Goal: Task Accomplishment & Management: Use online tool/utility

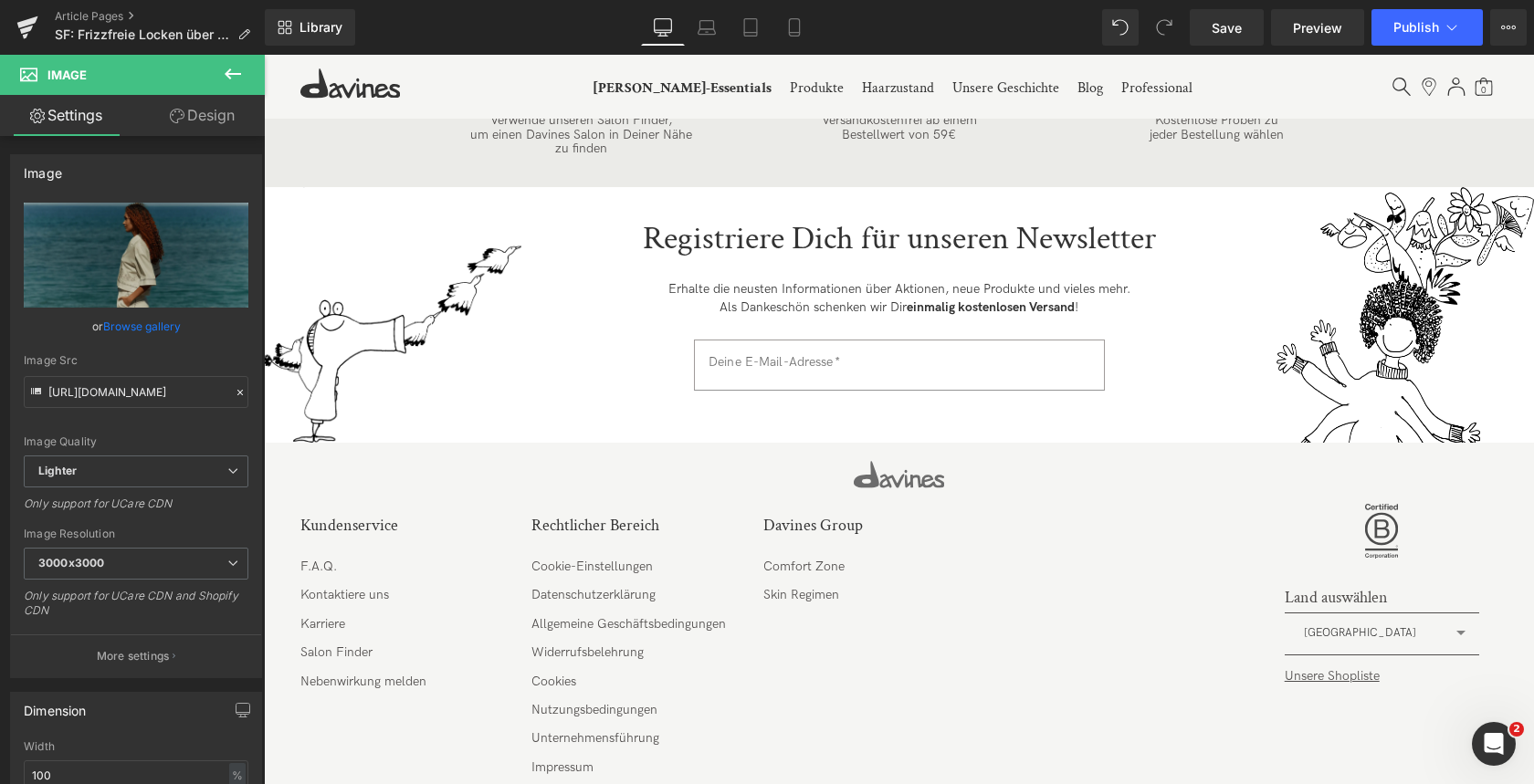
scroll to position [13315, 0]
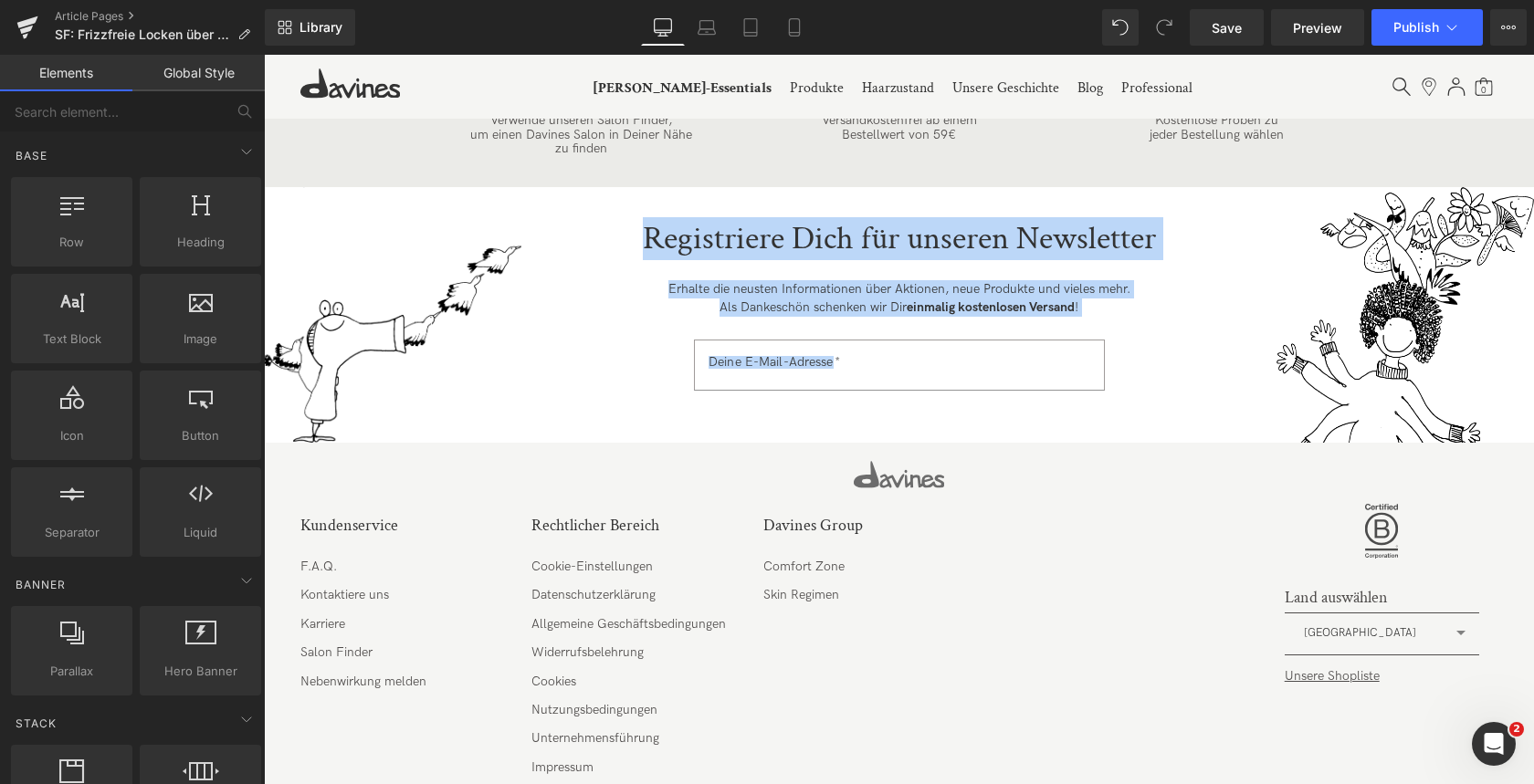
drag, startPoint x: 639, startPoint y: 243, endPoint x: 1208, endPoint y: 242, distance: 569.0
click at [1208, 242] on div "Registriere Dich für unseren Newsletter Erhalte die neusten Informationen über …" at bounding box center [899, 307] width 1270 height 240
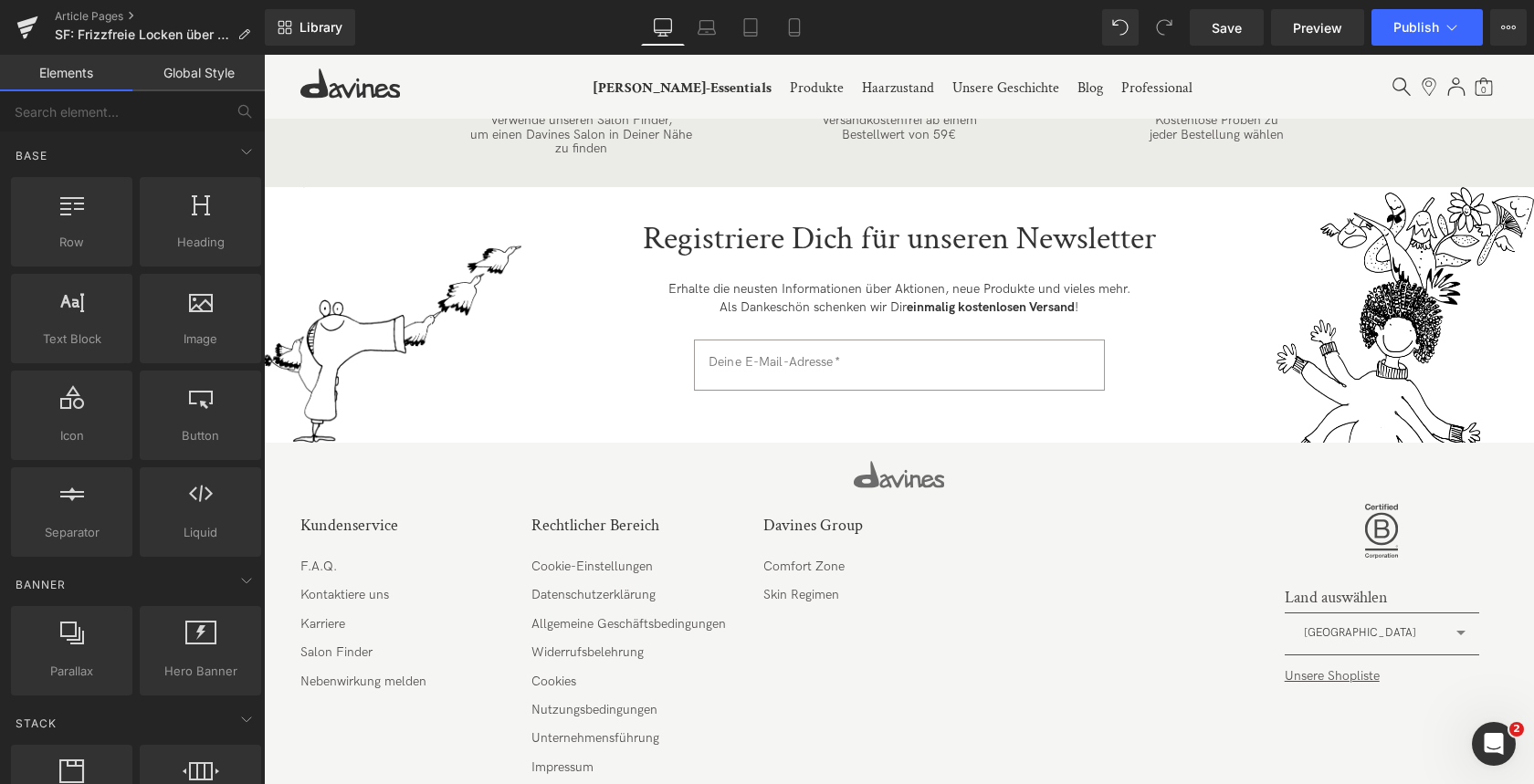
drag, startPoint x: 1208, startPoint y: 242, endPoint x: 1191, endPoint y: 328, distance: 87.7
click at [1208, 242] on div "Registriere Dich für unseren Newsletter Erhalte die neusten Informationen über …" at bounding box center [899, 307] width 1270 height 240
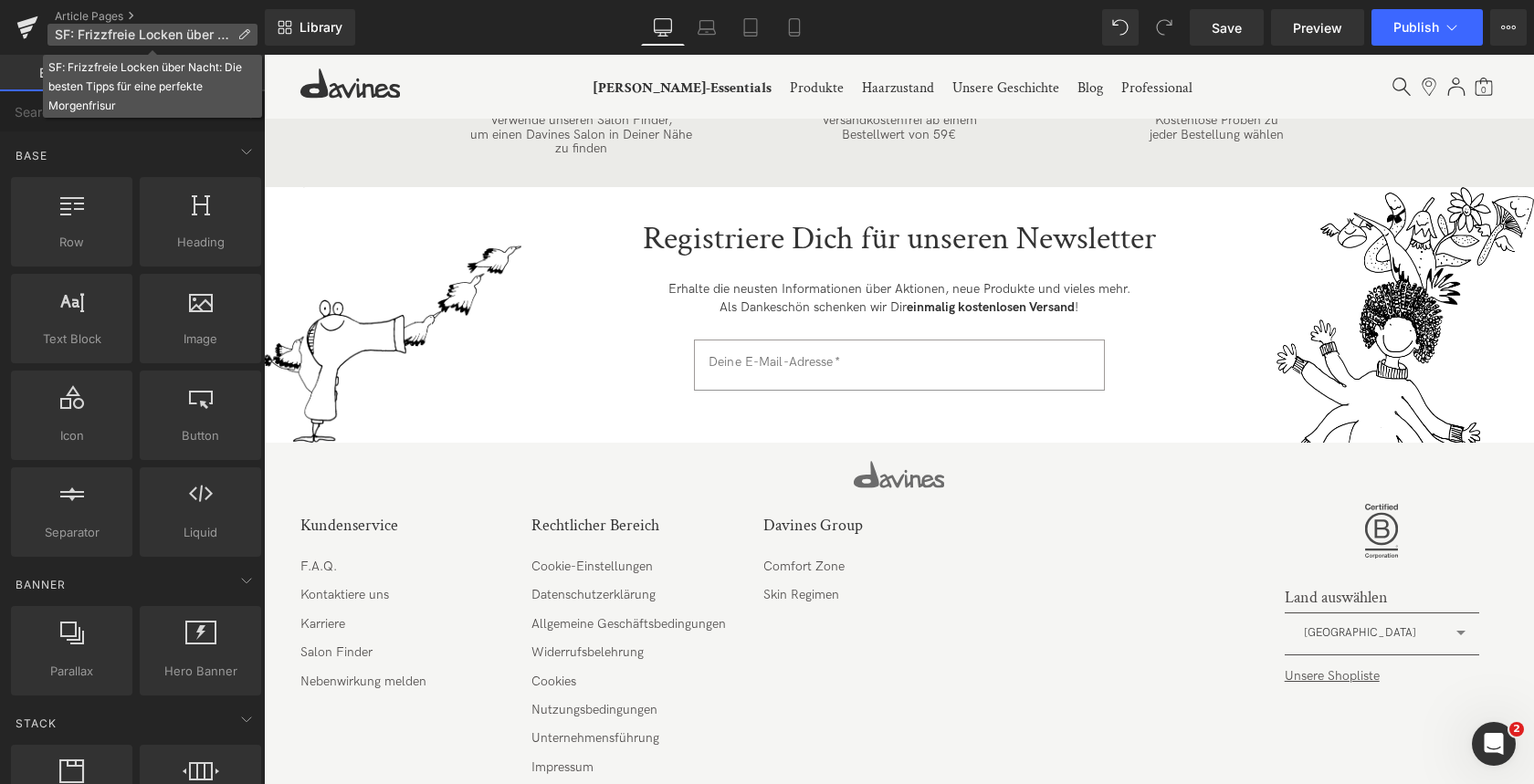
click at [133, 35] on span "SF: Frizzfreie Locken über Nacht: Die besten Tipps für eine perfekte Morgenfris…" at bounding box center [143, 35] width 176 height 15
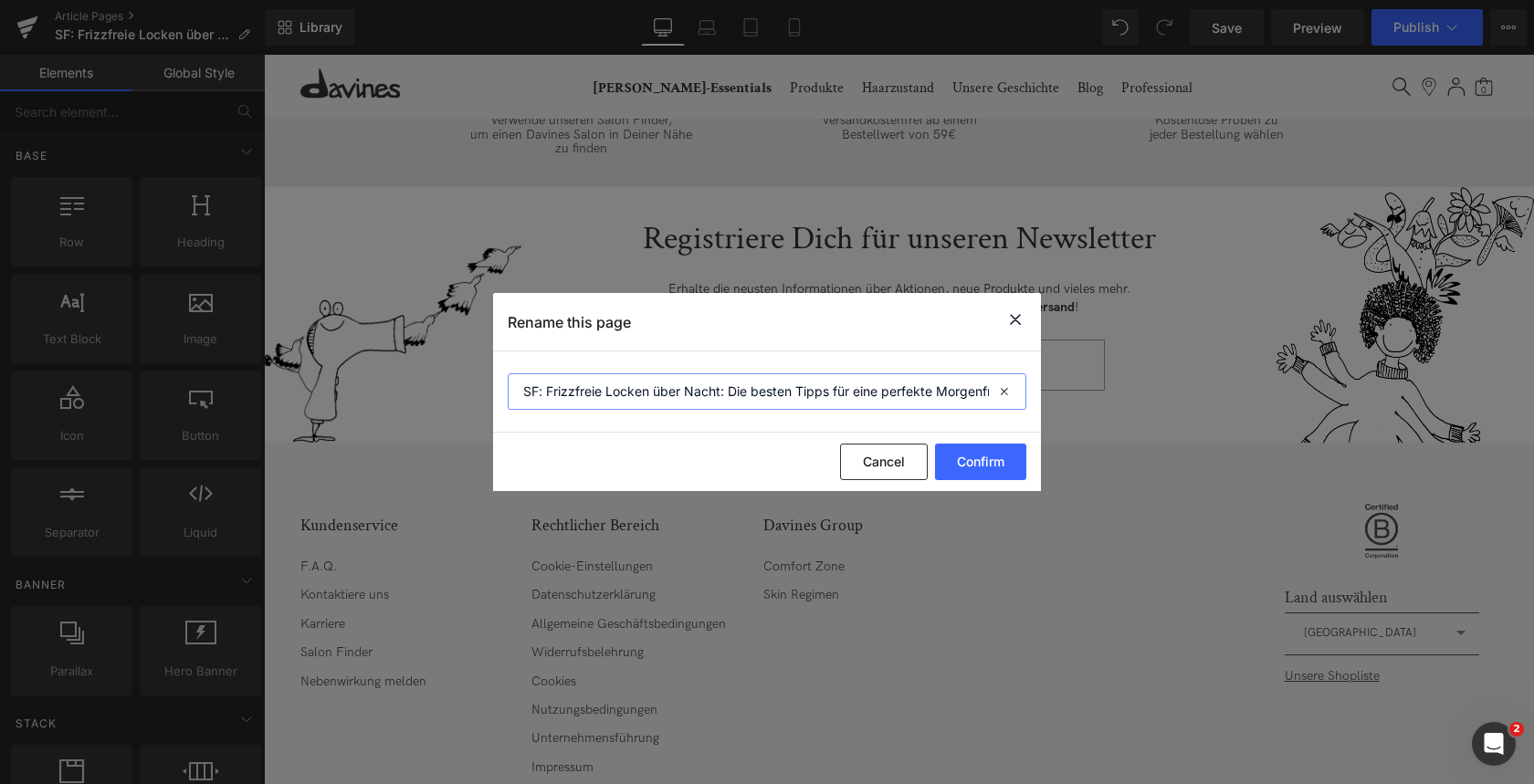
drag, startPoint x: 522, startPoint y: 393, endPoint x: 524, endPoint y: 406, distance: 13.2
click at [522, 393] on input "SF: Frizzfreie Locken über Nacht: Die besten Tipps für eine perfekte Morgenfris…" at bounding box center [767, 392] width 519 height 37
type input "Natascha Check SF: Frizzfreie Locken über Nacht: Die besten Tipps für eine perf…"
click at [642, 413] on section "Natascha Check SF: Frizzfreie Locken über Nacht: Die besten Tipps für eine perf…" at bounding box center [767, 392] width 548 height 81
click at [1005, 465] on button "Confirm" at bounding box center [981, 462] width 92 height 37
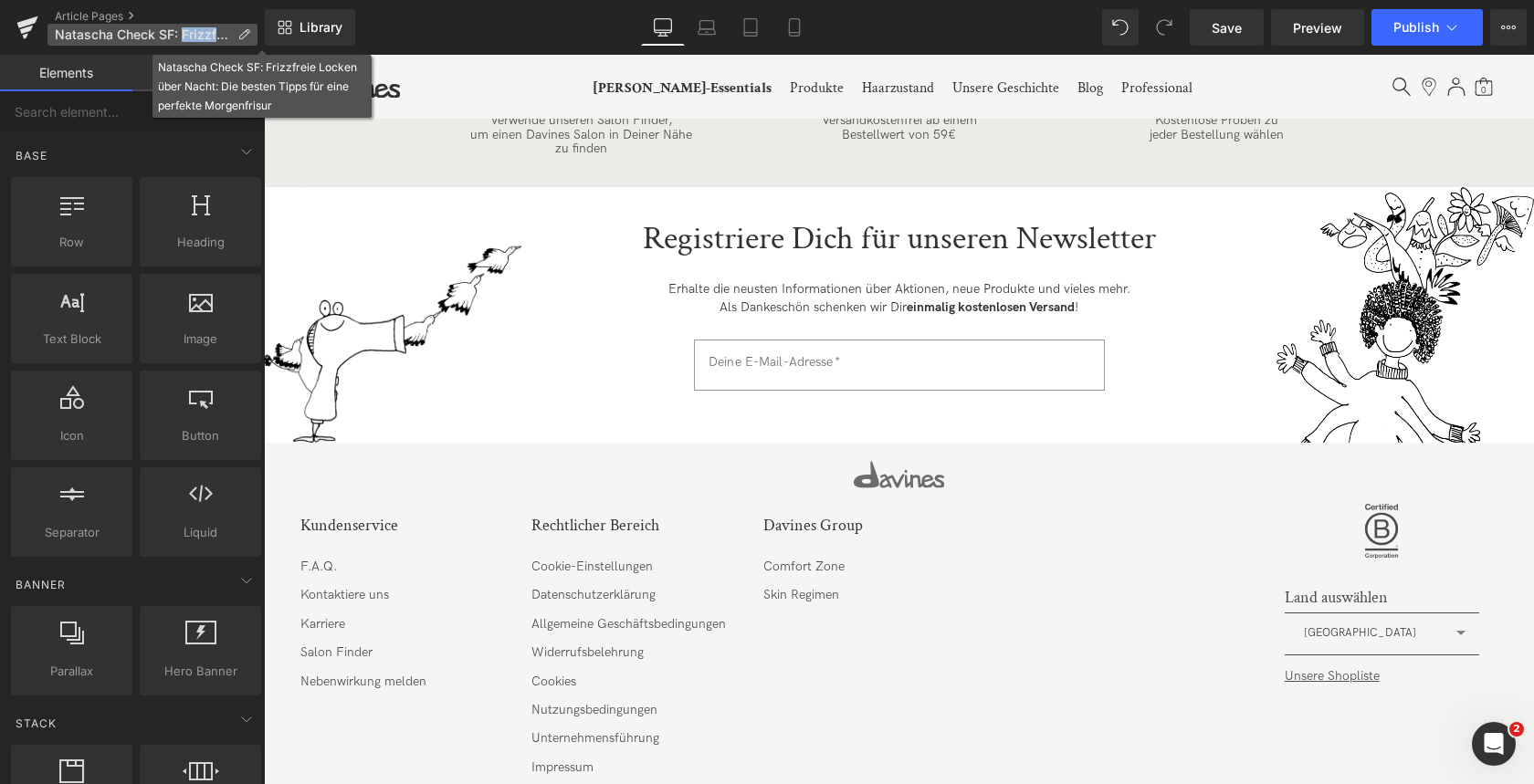
drag, startPoint x: 200, startPoint y: 37, endPoint x: 120, endPoint y: 39, distance: 80.0
click at [120, 39] on span "Natascha Check SF: Frizzfreie Locken über Nacht: Die besten Tipps für eine perf…" at bounding box center [143, 35] width 176 height 15
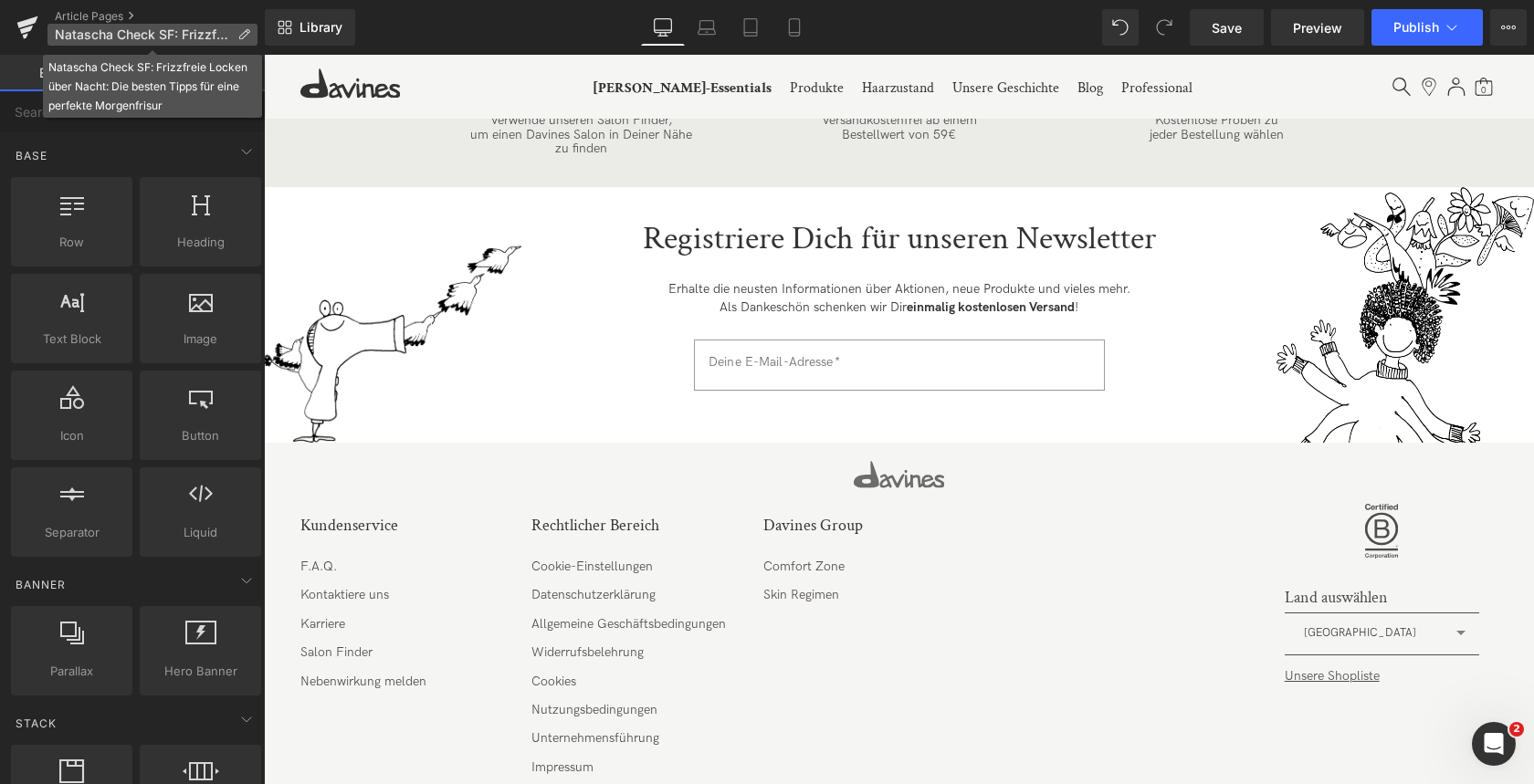
click at [247, 34] on icon at bounding box center [243, 35] width 13 height 13
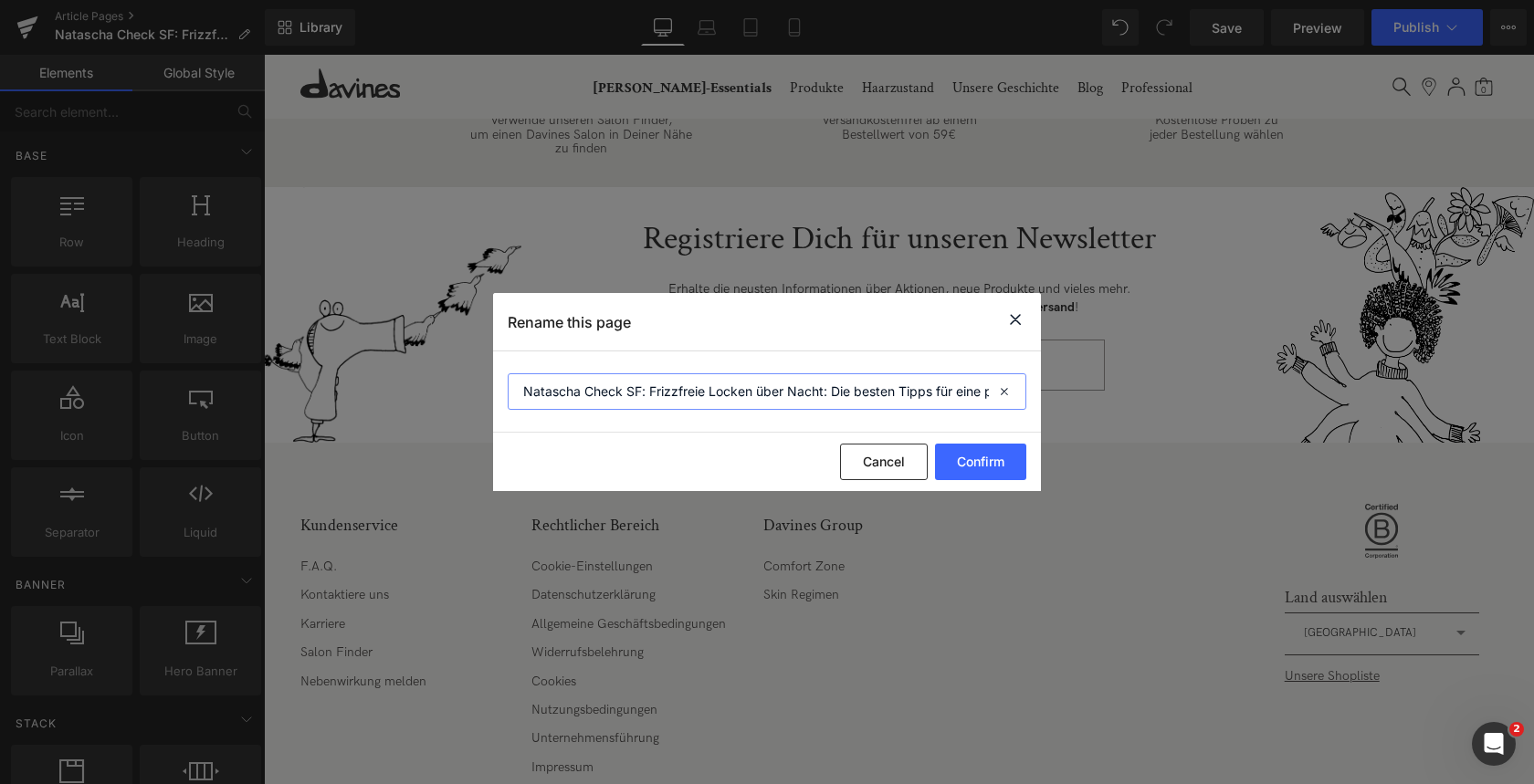
scroll to position [0, 131]
drag, startPoint x: 522, startPoint y: 390, endPoint x: 1100, endPoint y: 394, distance: 578.0
click at [1100, 394] on div "Rename this page Natascha Check SF: Frizzfreie Locken über Nacht: Die besten Ti…" at bounding box center [767, 392] width 1534 height 784
click at [1020, 316] on icon at bounding box center [1016, 319] width 22 height 23
